Goal: Entertainment & Leisure: Consume media (video, audio)

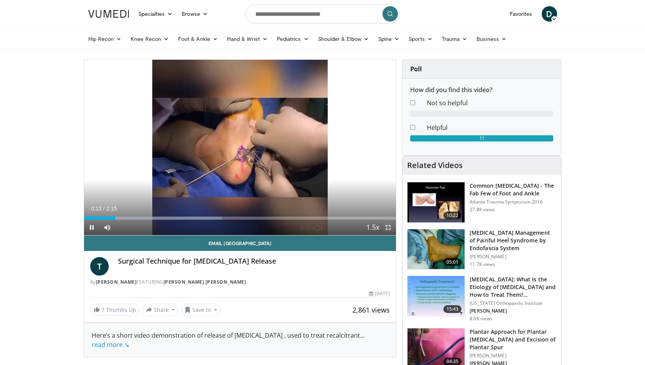
click at [383, 226] on span "Video Player" at bounding box center [388, 227] width 15 height 15
